Goal: Task Accomplishment & Management: Use online tool/utility

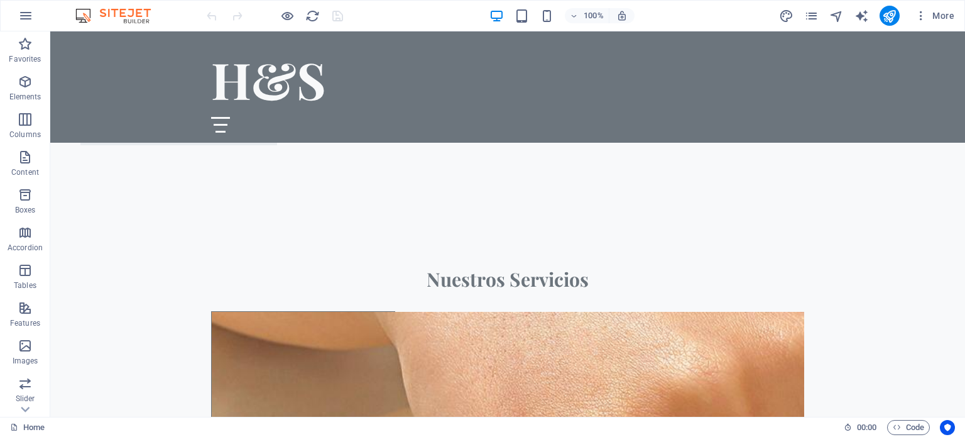
scroll to position [1046, 0]
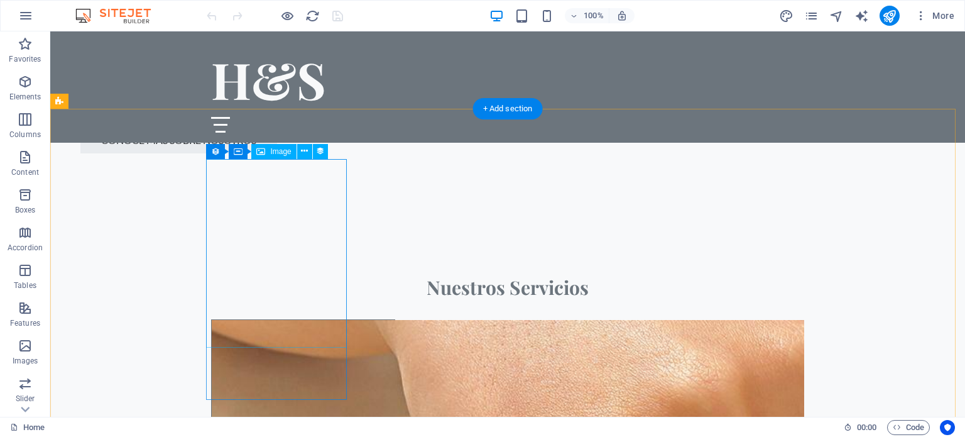
select select "px"
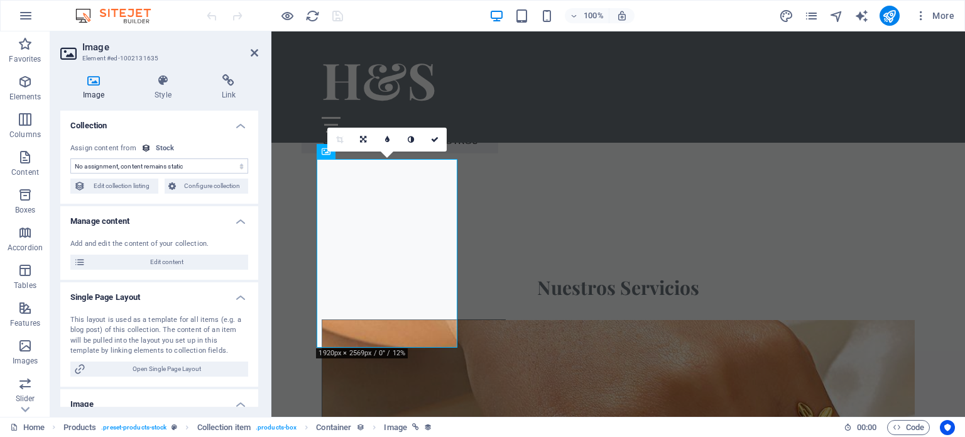
select select "image"
click at [149, 259] on span "Edit content" at bounding box center [166, 261] width 155 height 15
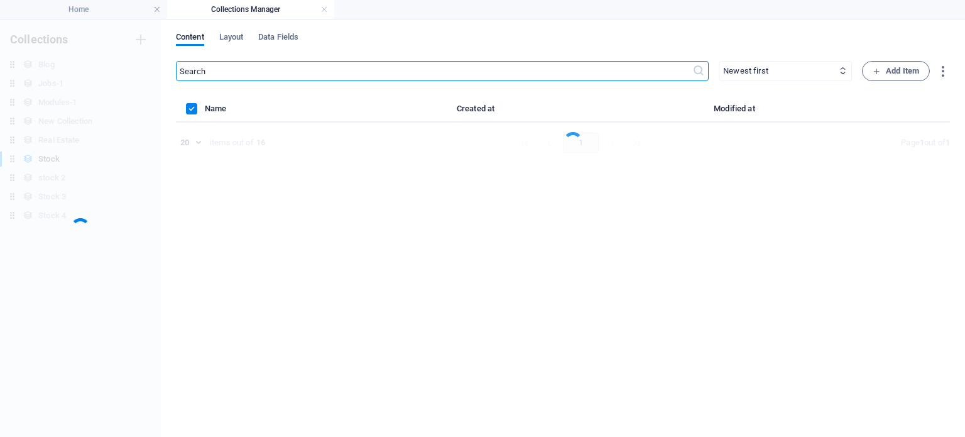
scroll to position [0, 0]
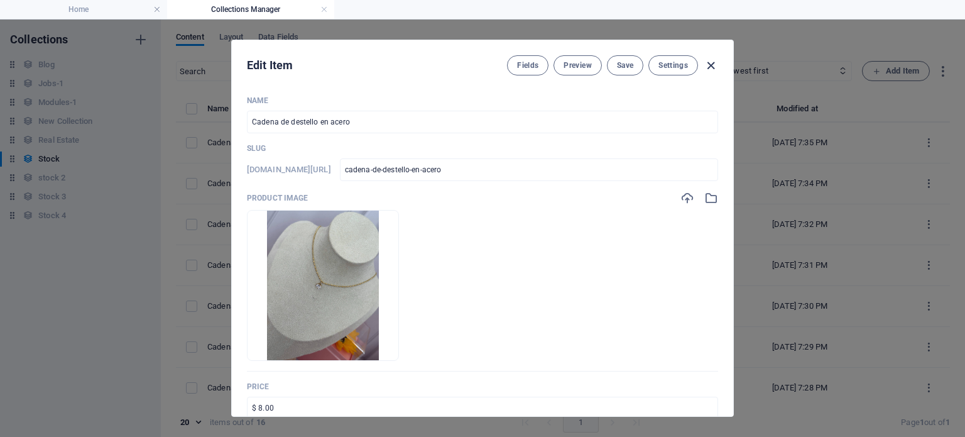
click at [712, 66] on icon "button" at bounding box center [710, 65] width 14 height 14
type input "cadena-de-destello-en-acero"
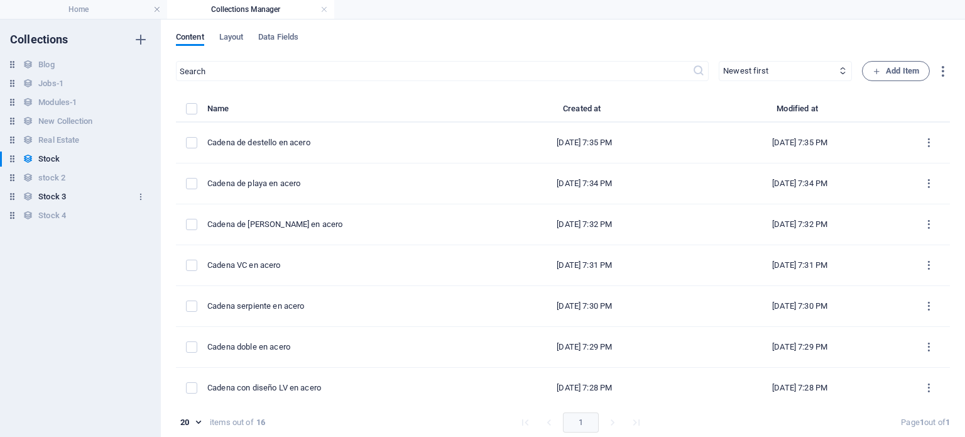
click at [37, 195] on div "Stock 3 Stock 3" at bounding box center [74, 196] width 148 height 15
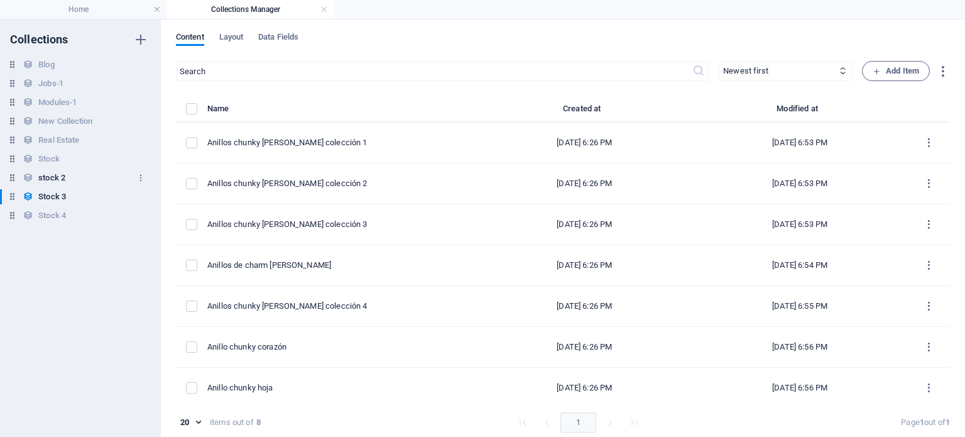
click at [54, 183] on h6 "stock 2" at bounding box center [51, 177] width 27 height 15
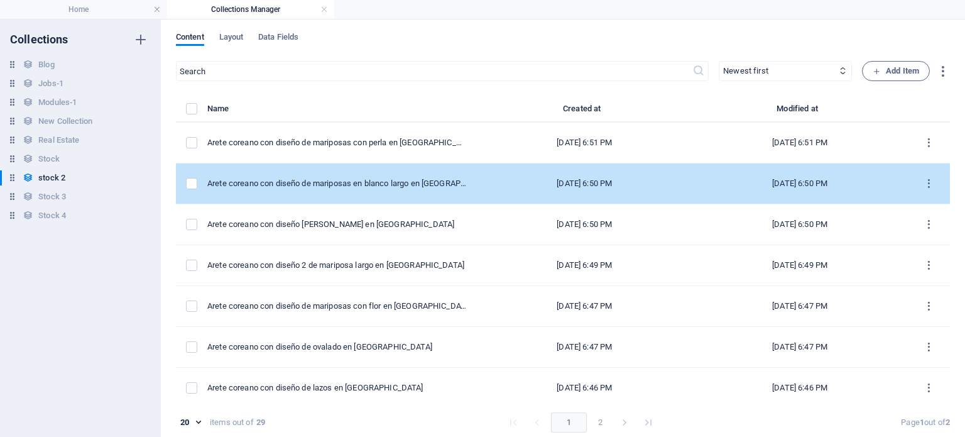
drag, startPoint x: 662, startPoint y: 238, endPoint x: 854, endPoint y: 197, distance: 196.5
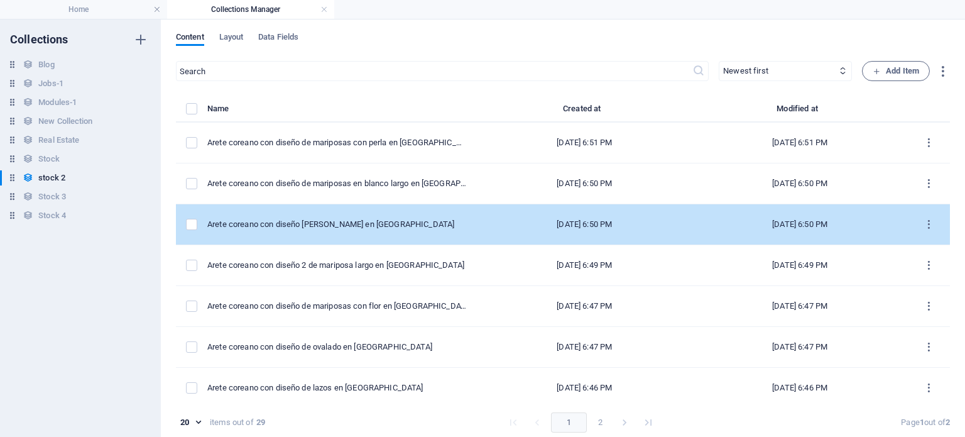
drag, startPoint x: 947, startPoint y: 178, endPoint x: 943, endPoint y: 226, distance: 47.9
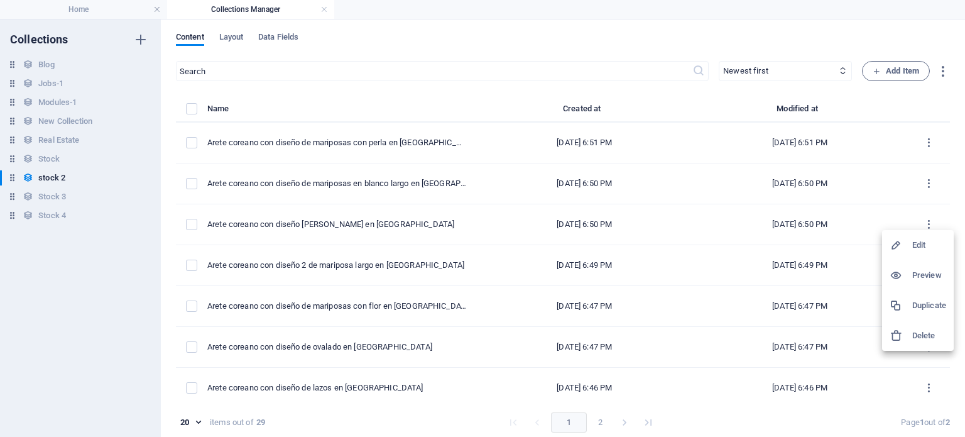
drag, startPoint x: 947, startPoint y: 210, endPoint x: 950, endPoint y: 250, distance: 39.7
click at [950, 250] on div "Edit Preview Duplicate Delete" at bounding box center [482, 222] width 965 height 429
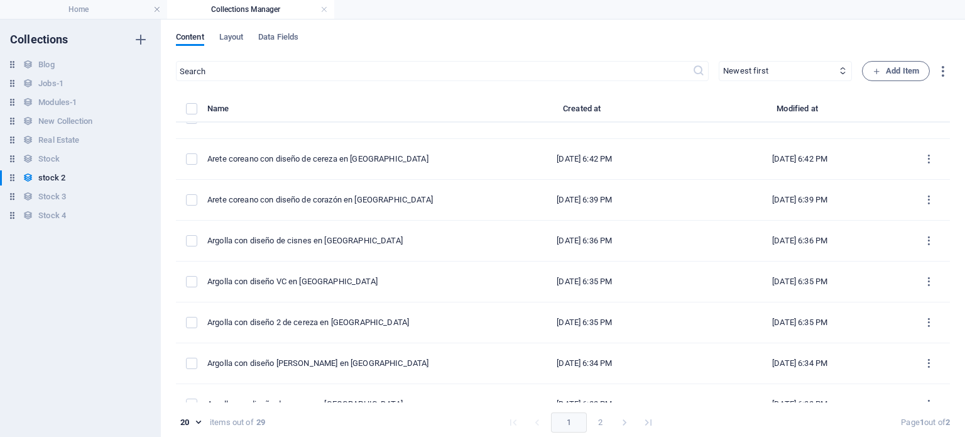
scroll to position [534, 0]
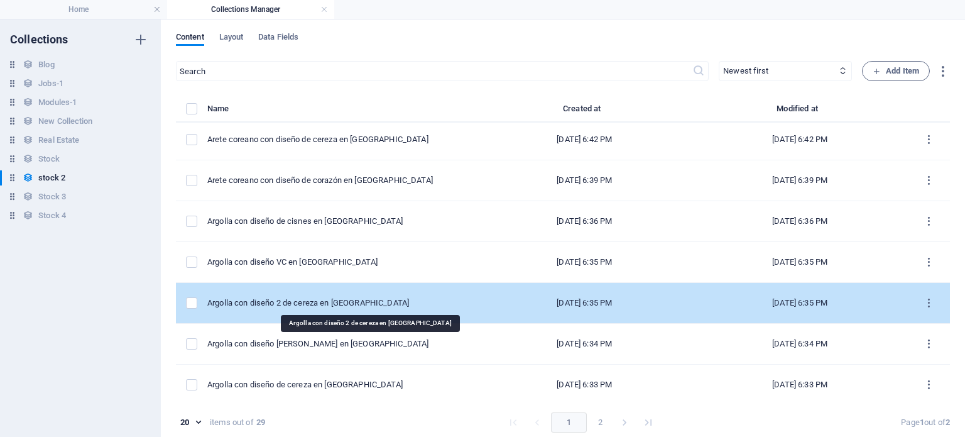
click at [389, 305] on div "Argolla con diseño 2 de cereza en [GEOGRAPHIC_DATA]" at bounding box center [336, 302] width 259 height 11
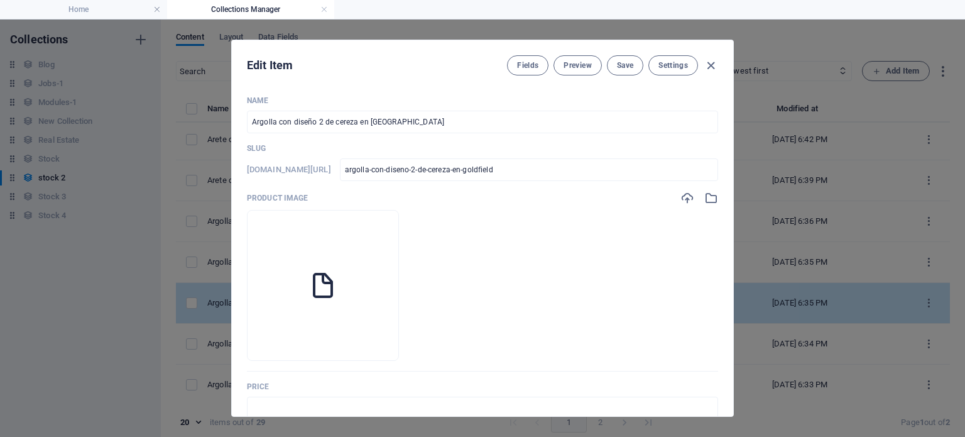
click at [389, 305] on li at bounding box center [323, 285] width 152 height 151
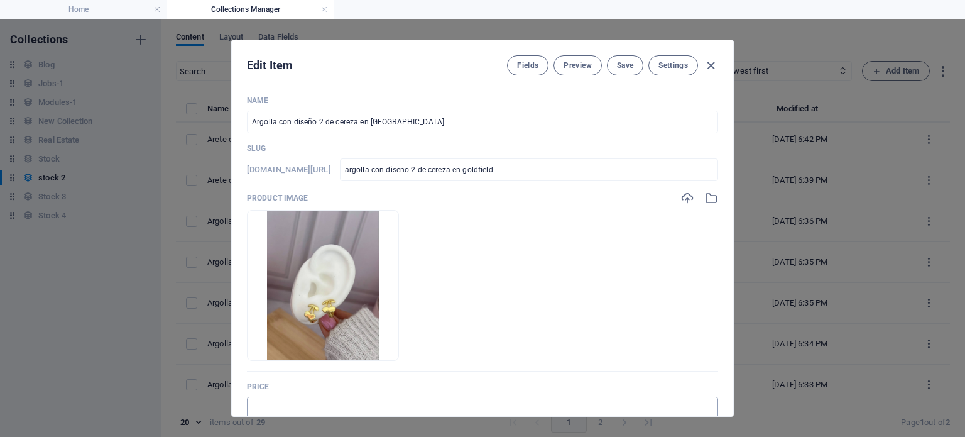
click at [281, 401] on input "text" at bounding box center [482, 407] width 471 height 23
type input "$ 3.00"
click at [630, 68] on span "Save" at bounding box center [625, 65] width 16 height 10
click at [711, 68] on icon "button" at bounding box center [710, 65] width 14 height 14
type input "argolla-con-diseno-2-de-cereza-en-goldfield"
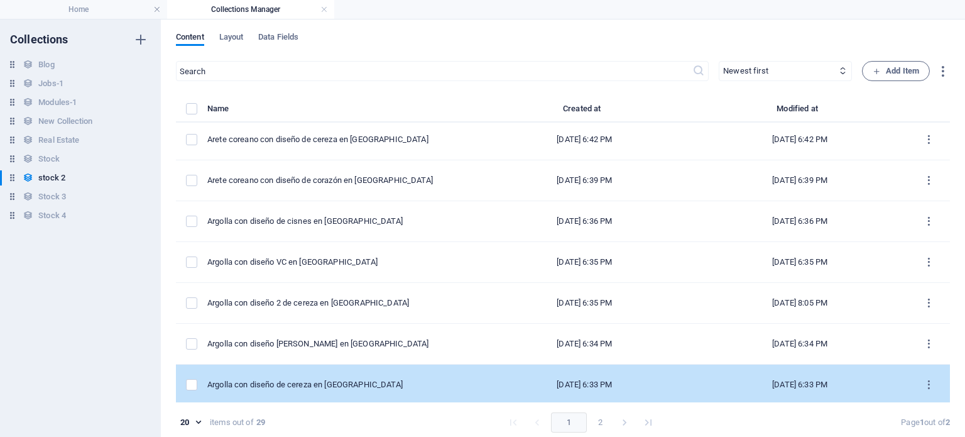
click at [358, 374] on td "Argolla con diseño de cereza en [GEOGRAPHIC_DATA]" at bounding box center [341, 384] width 269 height 41
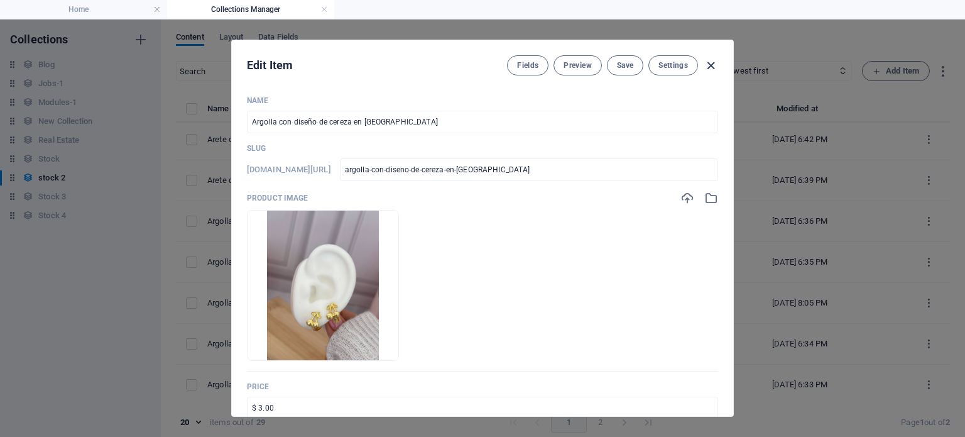
click at [709, 61] on icon "button" at bounding box center [710, 65] width 14 height 14
type input "argolla-con-diseno-de-cereza-en-[GEOGRAPHIC_DATA]"
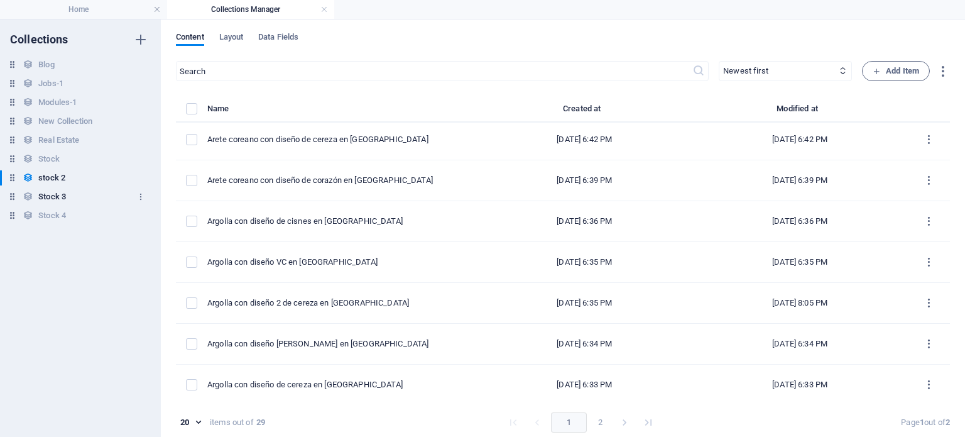
click at [70, 192] on div "Stock 3 Stock 3" at bounding box center [74, 196] width 148 height 15
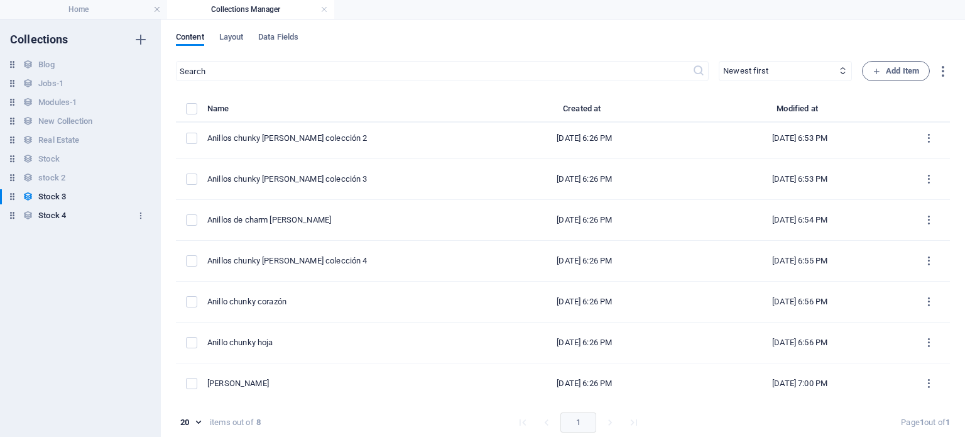
click at [43, 209] on h6 "Stock 4" at bounding box center [52, 215] width 28 height 15
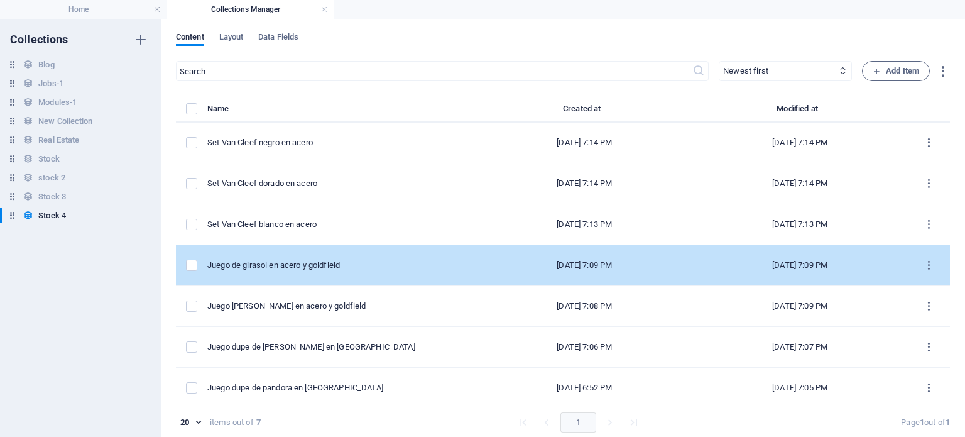
click at [337, 263] on div "Juego de girasol en acero y goldfield" at bounding box center [336, 264] width 259 height 11
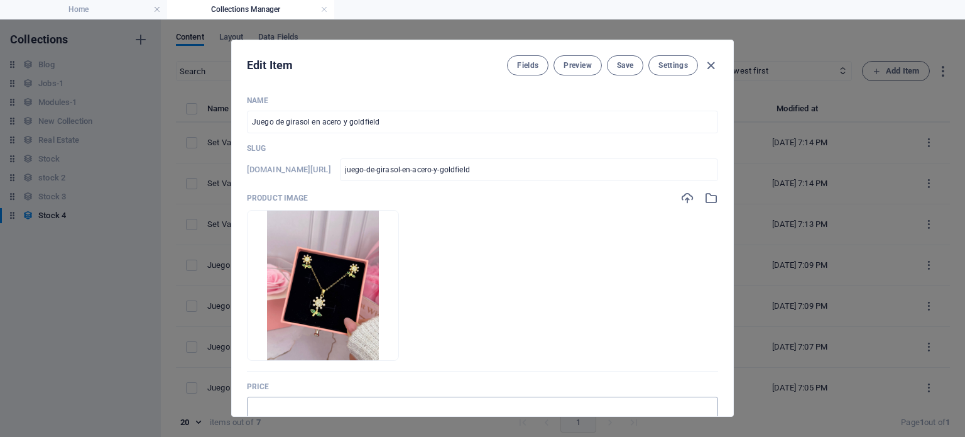
click at [282, 404] on input "text" at bounding box center [482, 407] width 471 height 23
click at [264, 405] on input "text" at bounding box center [482, 407] width 471 height 23
click at [259, 406] on input "text" at bounding box center [482, 407] width 471 height 23
click at [261, 406] on input "text" at bounding box center [482, 407] width 471 height 23
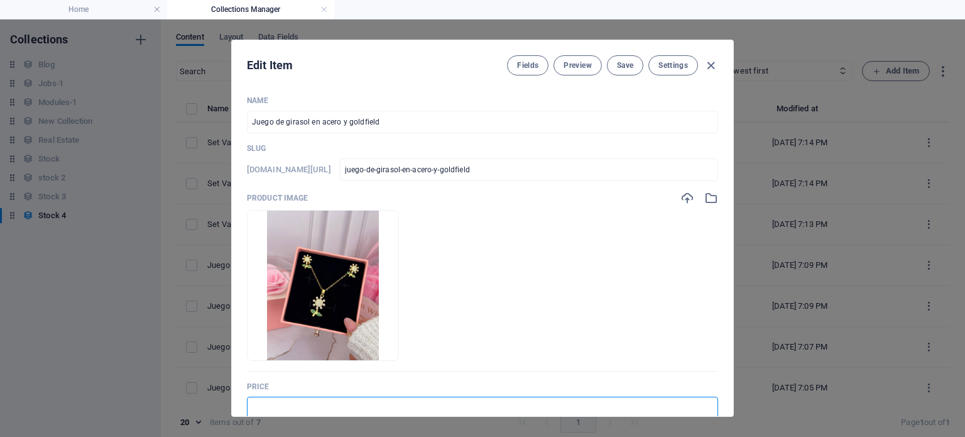
click at [261, 406] on input "text" at bounding box center [482, 407] width 471 height 23
click at [261, 406] on input "$ 3.00" at bounding box center [482, 407] width 471 height 23
type input "$ 7.00"
click at [623, 65] on span "Save" at bounding box center [625, 65] width 16 height 10
click at [714, 60] on icon "button" at bounding box center [710, 65] width 14 height 14
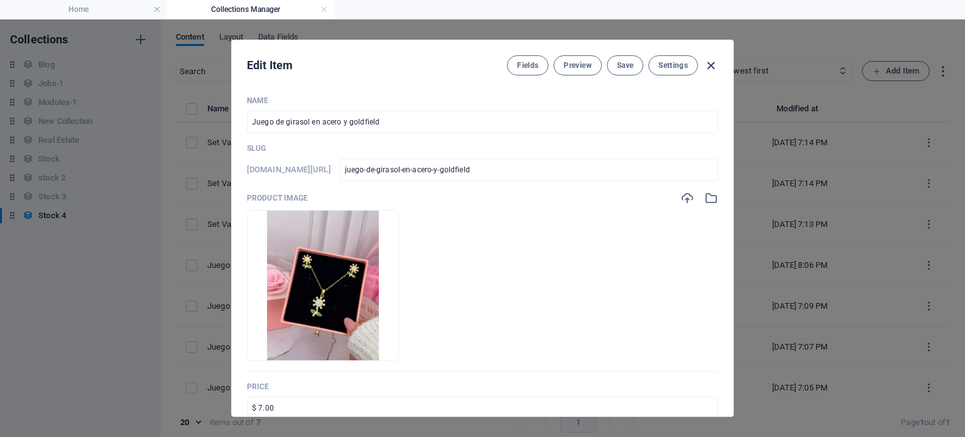
type input "juego-de-girasol-en-acero-y-goldfield"
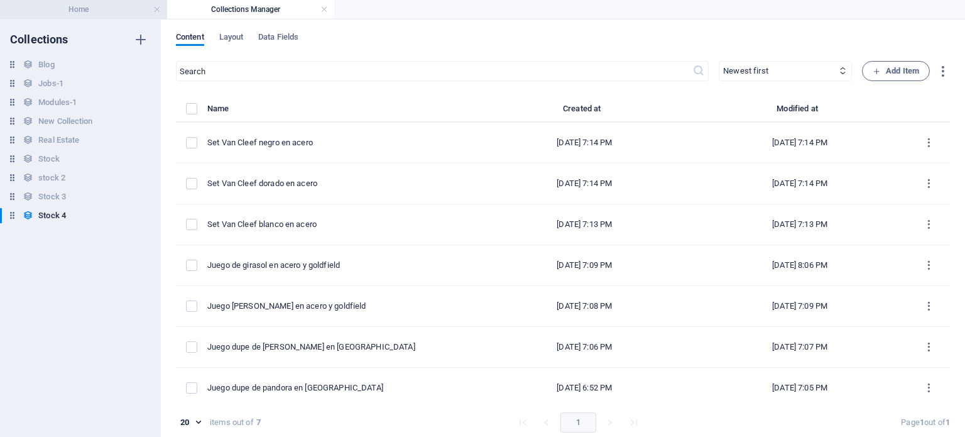
click at [92, 9] on h4 "Home" at bounding box center [83, 10] width 167 height 14
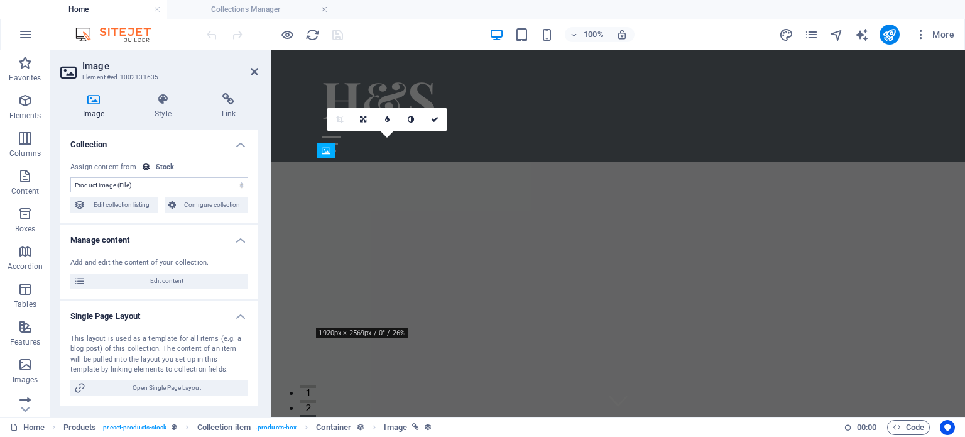
scroll to position [1078, 0]
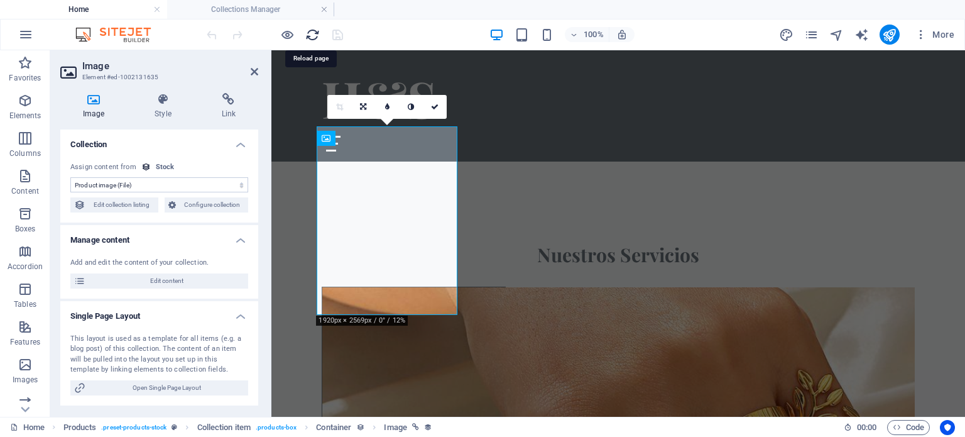
click at [319, 38] on icon "reload" at bounding box center [312, 35] width 14 height 14
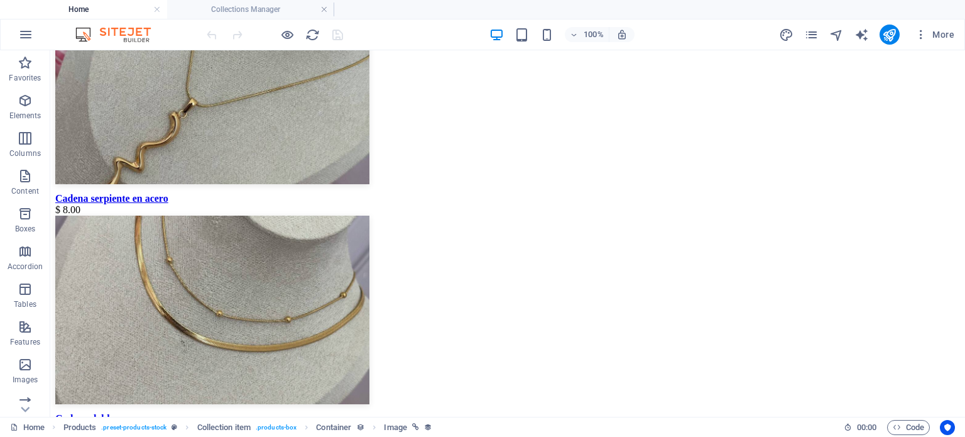
scroll to position [3852, 0]
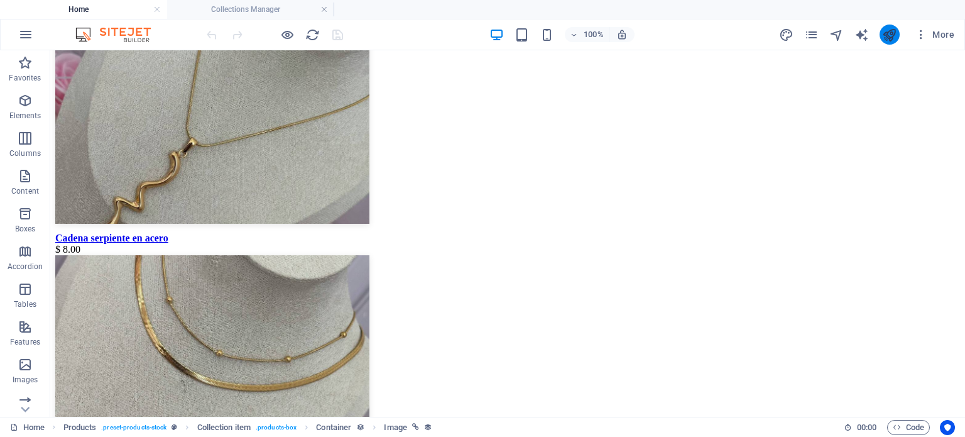
click at [886, 31] on icon "publish" at bounding box center [889, 35] width 14 height 14
